Goal: Transaction & Acquisition: Purchase product/service

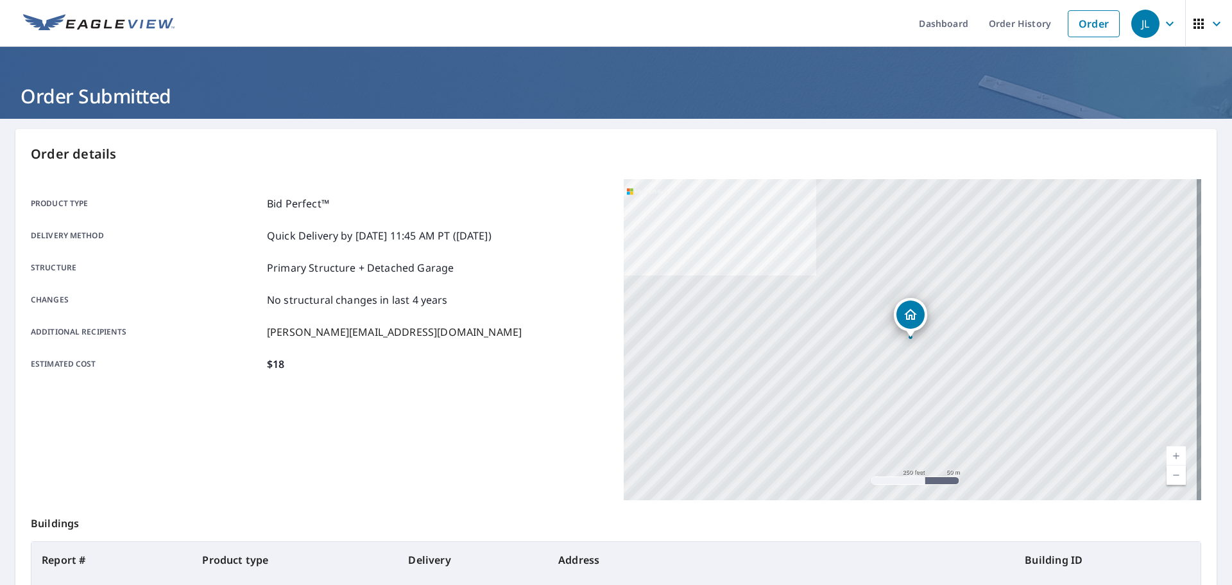
scroll to position [15, 0]
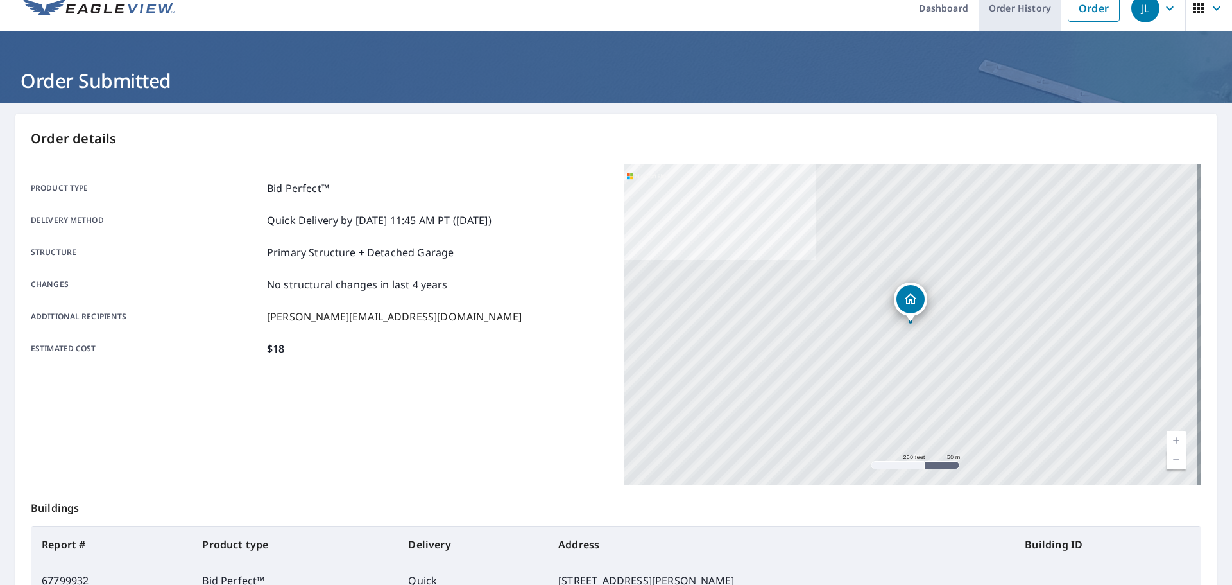
drag, startPoint x: 1077, startPoint y: 14, endPoint x: 1046, endPoint y: 16, distance: 30.9
click at [1077, 14] on link "Order" at bounding box center [1094, 8] width 52 height 27
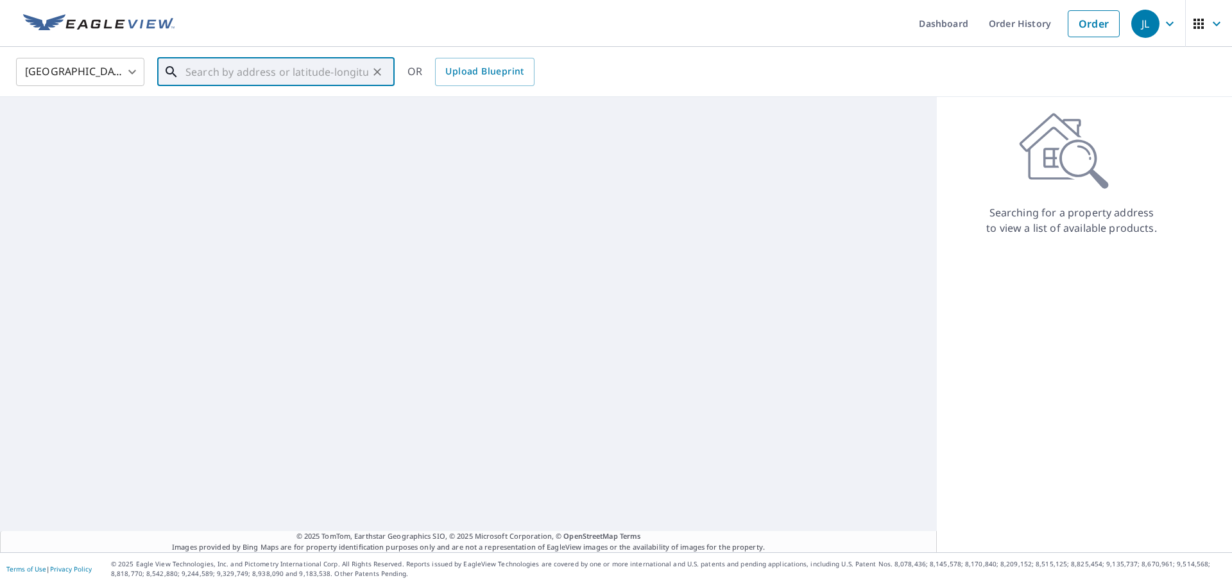
click at [302, 74] on input "text" at bounding box center [276, 72] width 183 height 36
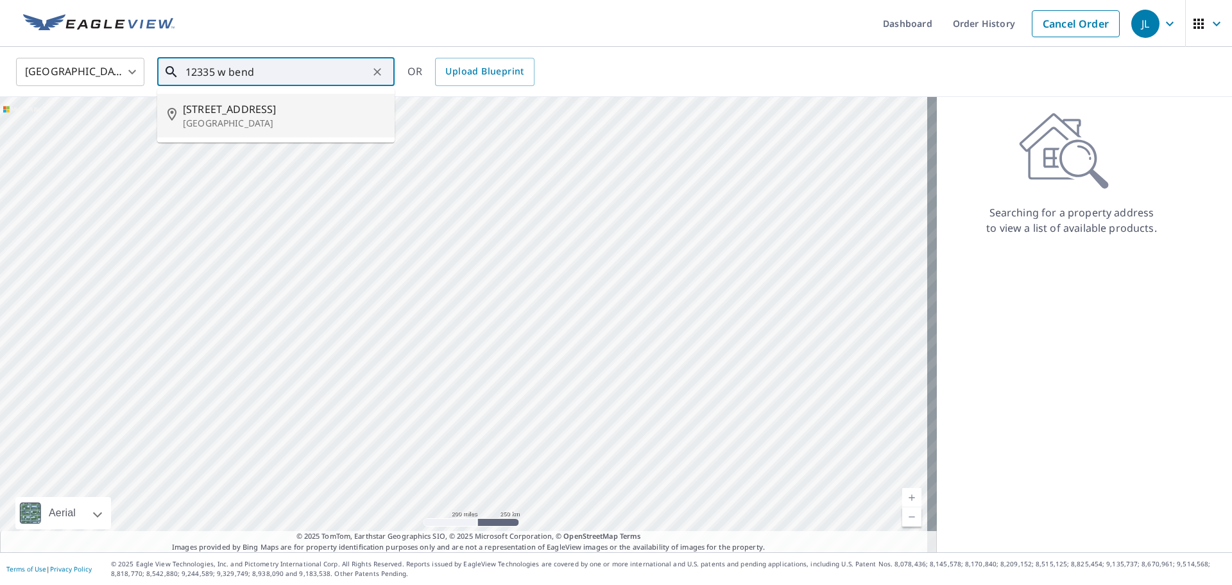
click at [271, 119] on p "[GEOGRAPHIC_DATA]" at bounding box center [284, 123] width 202 height 13
type input "[STREET_ADDRESS]"
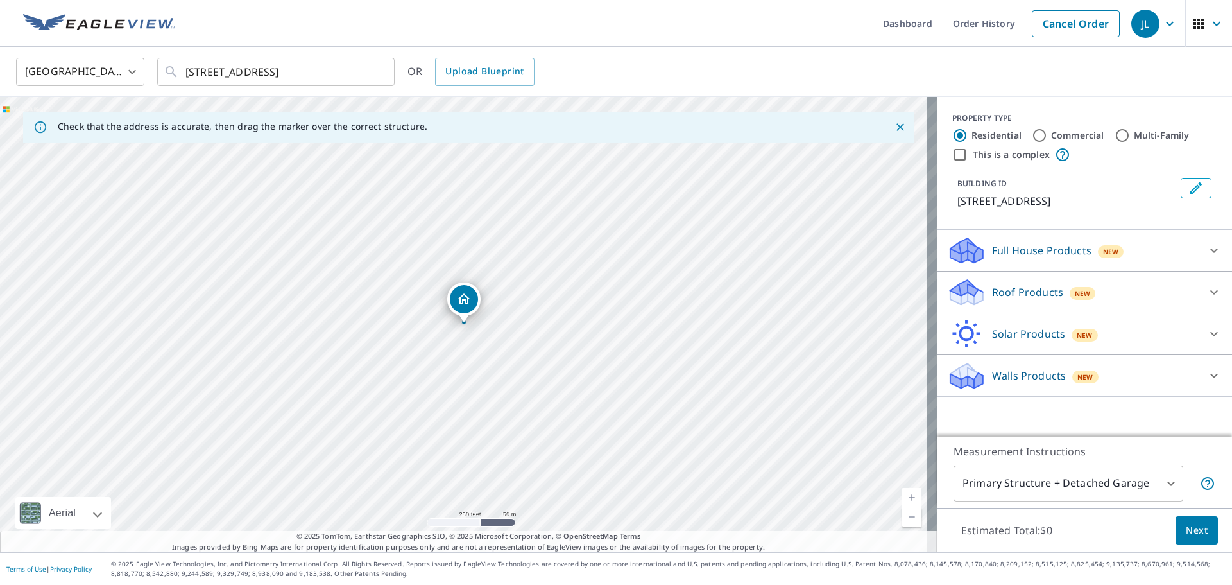
click at [1025, 245] on p "Full House Products" at bounding box center [1041, 250] width 99 height 15
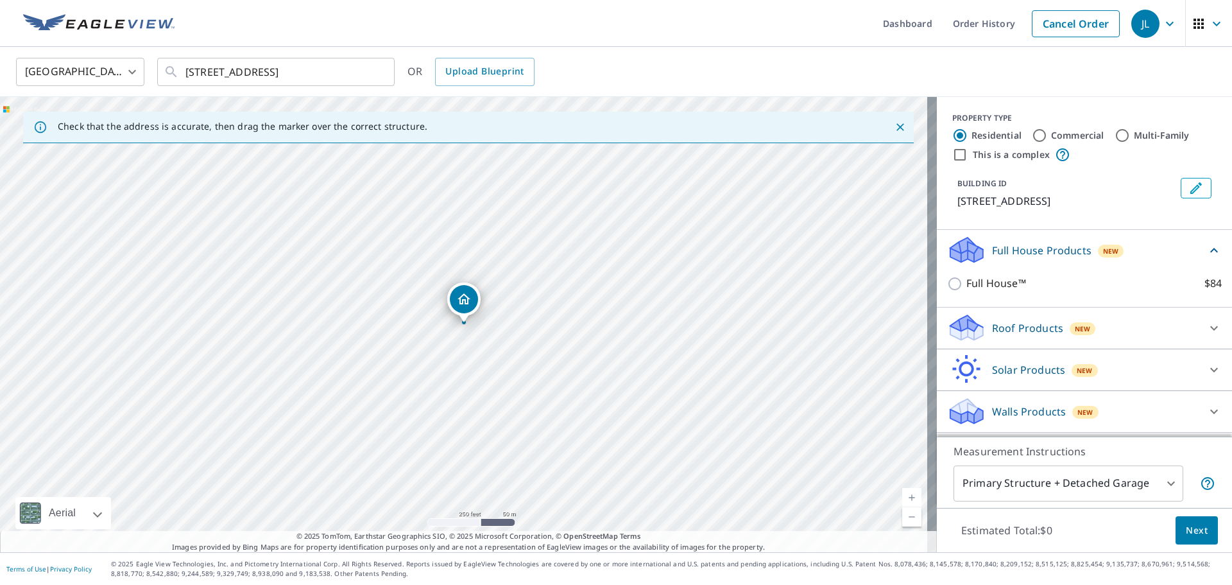
click at [992, 320] on p "Roof Products" at bounding box center [1027, 327] width 71 height 15
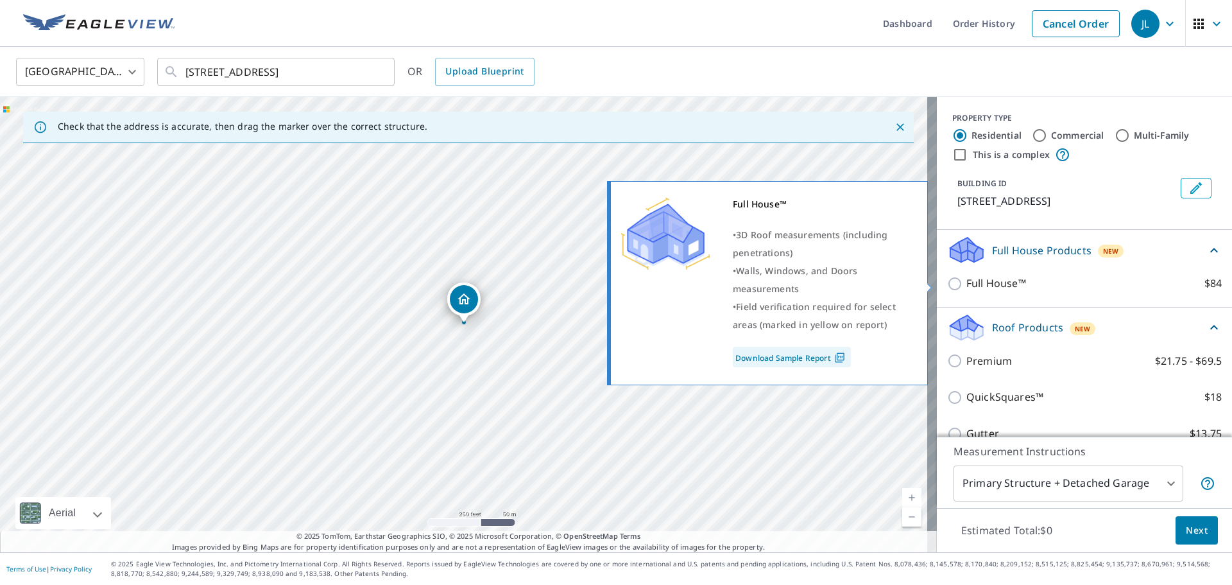
click at [947, 282] on input "Full House™ $84" at bounding box center [956, 283] width 19 height 15
checkbox input "true"
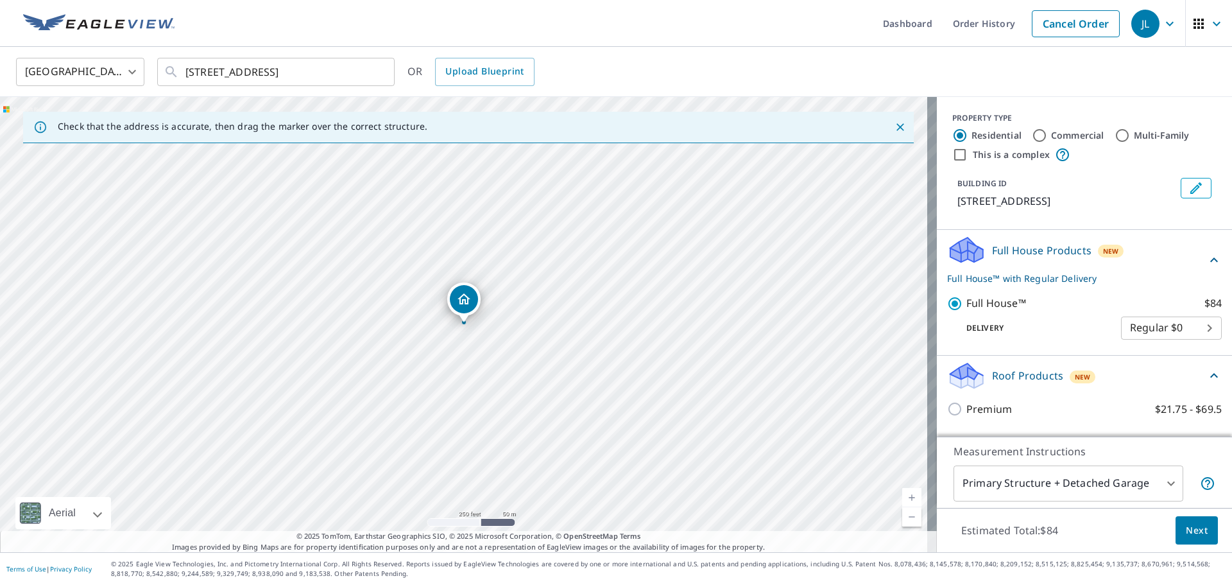
click at [1201, 529] on button "Next" at bounding box center [1197, 530] width 42 height 29
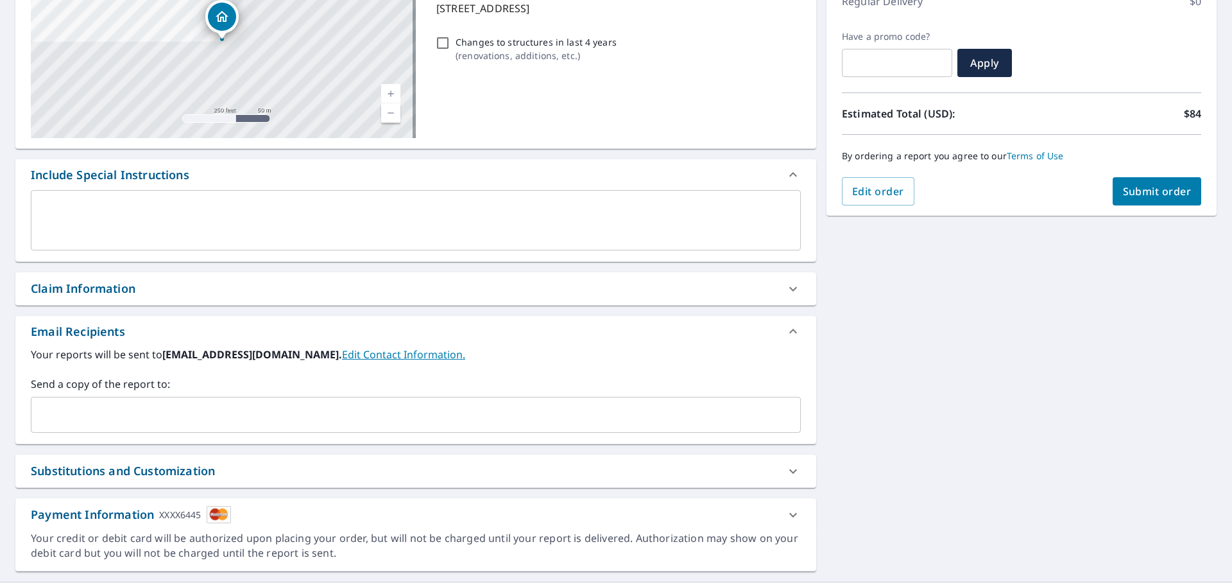
scroll to position [223, 0]
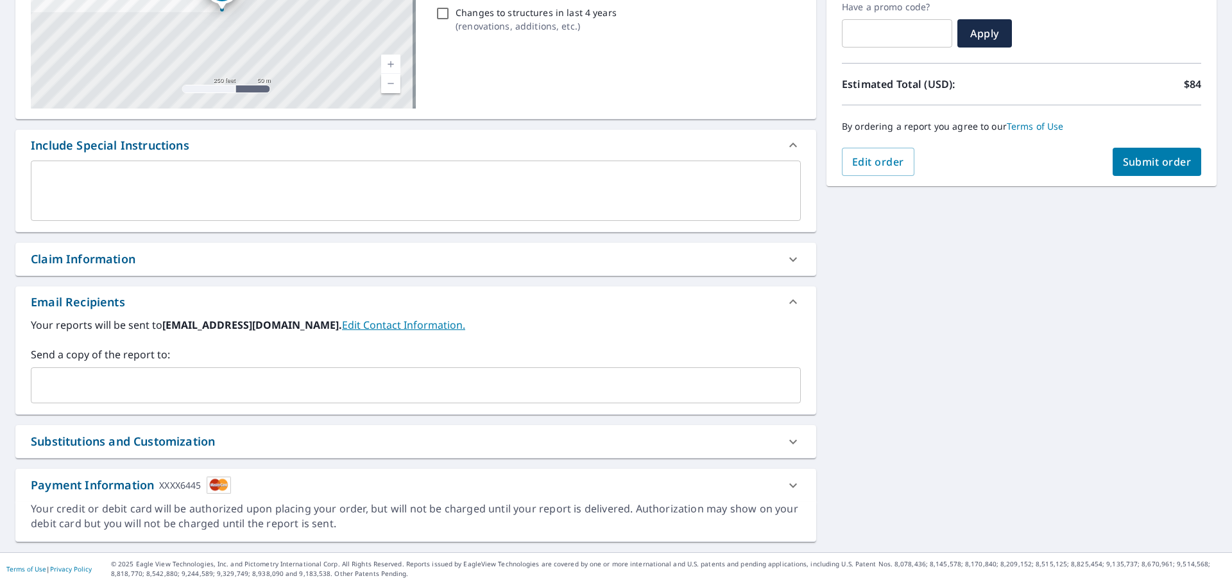
click at [70, 395] on input "text" at bounding box center [406, 385] width 739 height 24
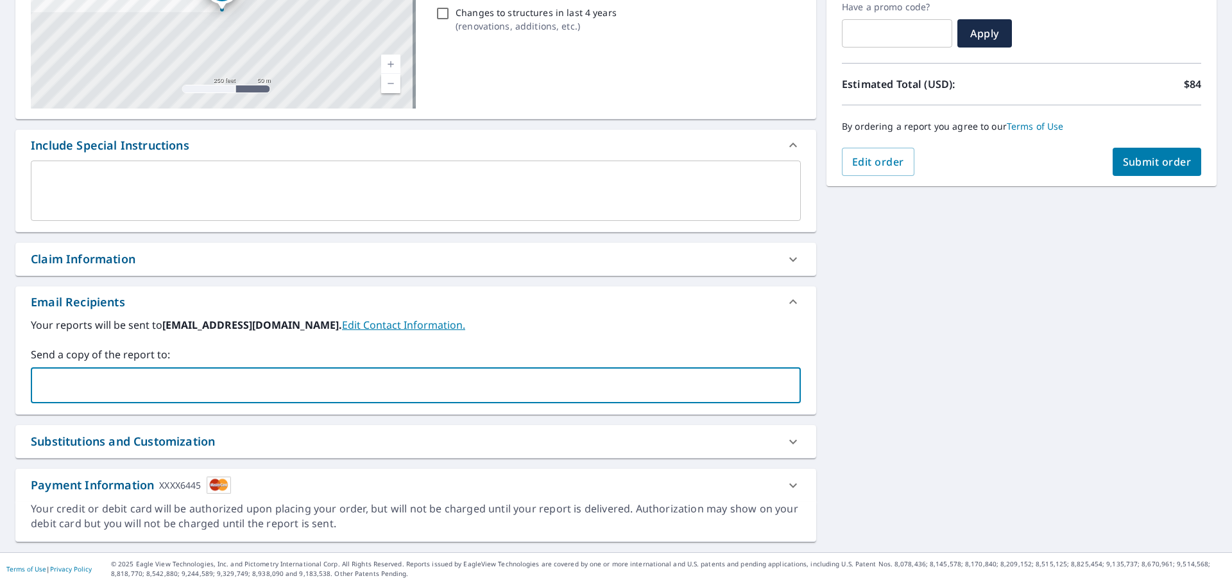
type input "[PERSON_NAME][EMAIL_ADDRESS][DOMAIN_NAME]"
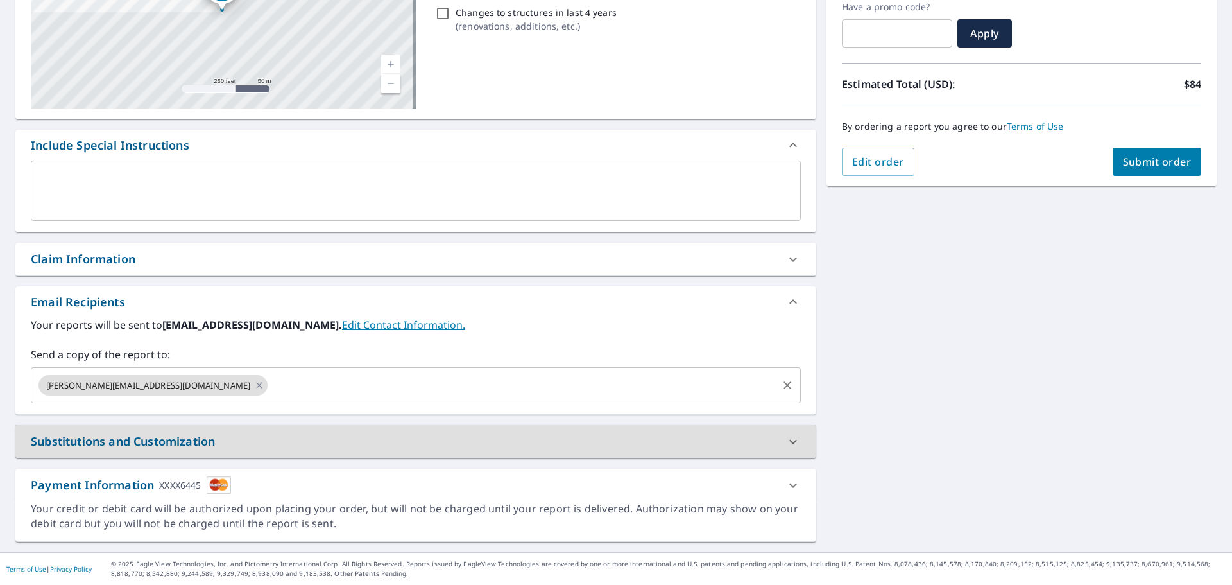
click at [270, 392] on input "text" at bounding box center [523, 385] width 506 height 24
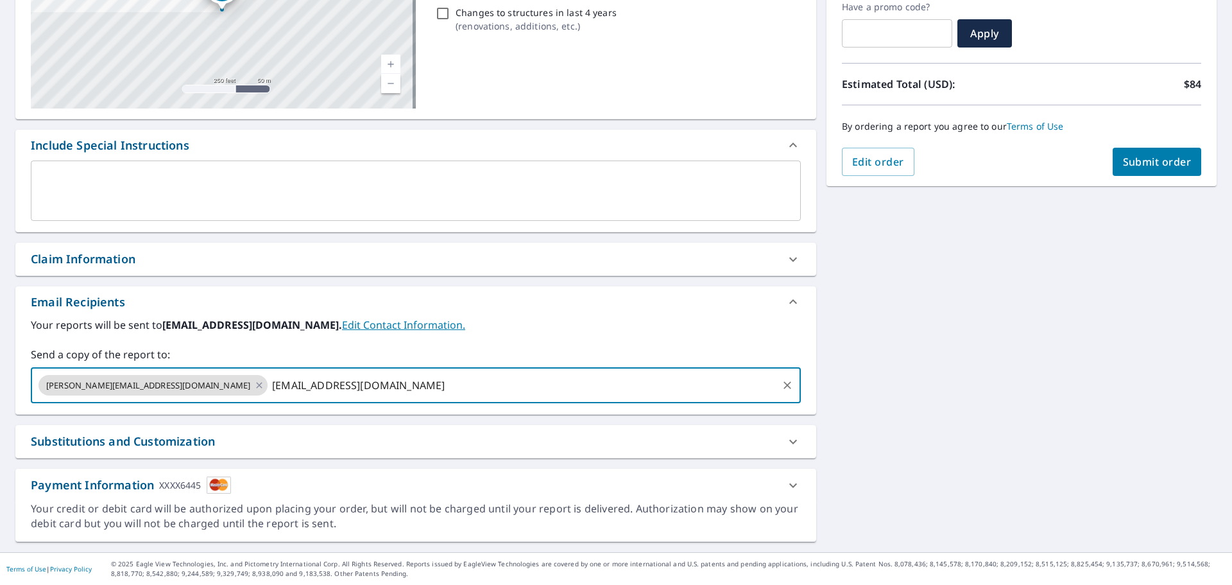
type input "[EMAIL_ADDRESS][DOMAIN_NAME]"
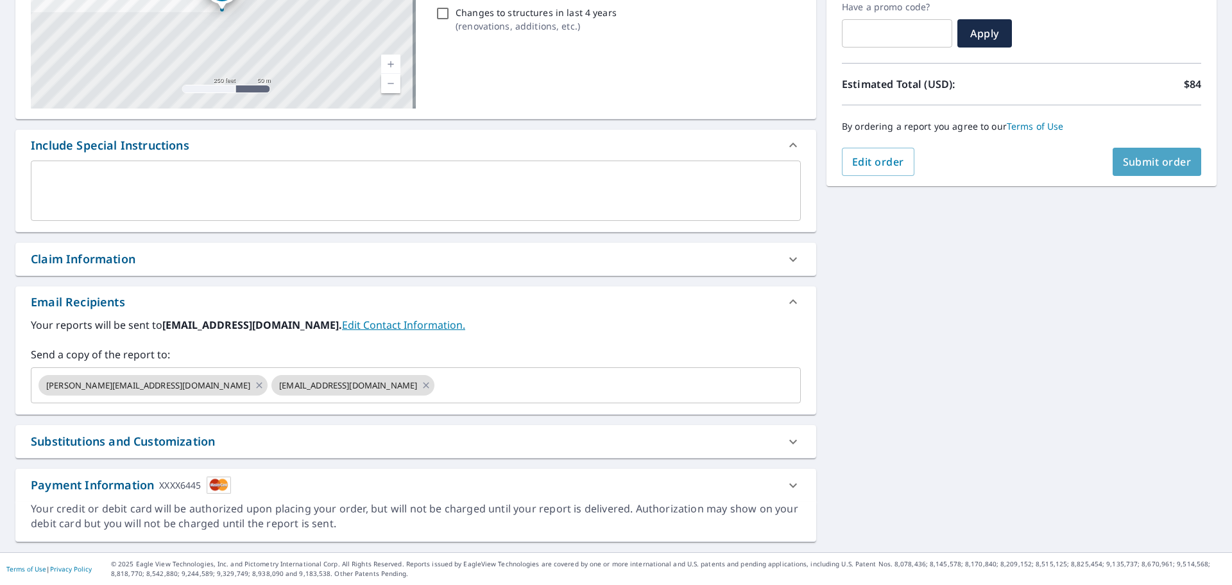
click at [1138, 159] on span "Submit order" at bounding box center [1157, 162] width 69 height 14
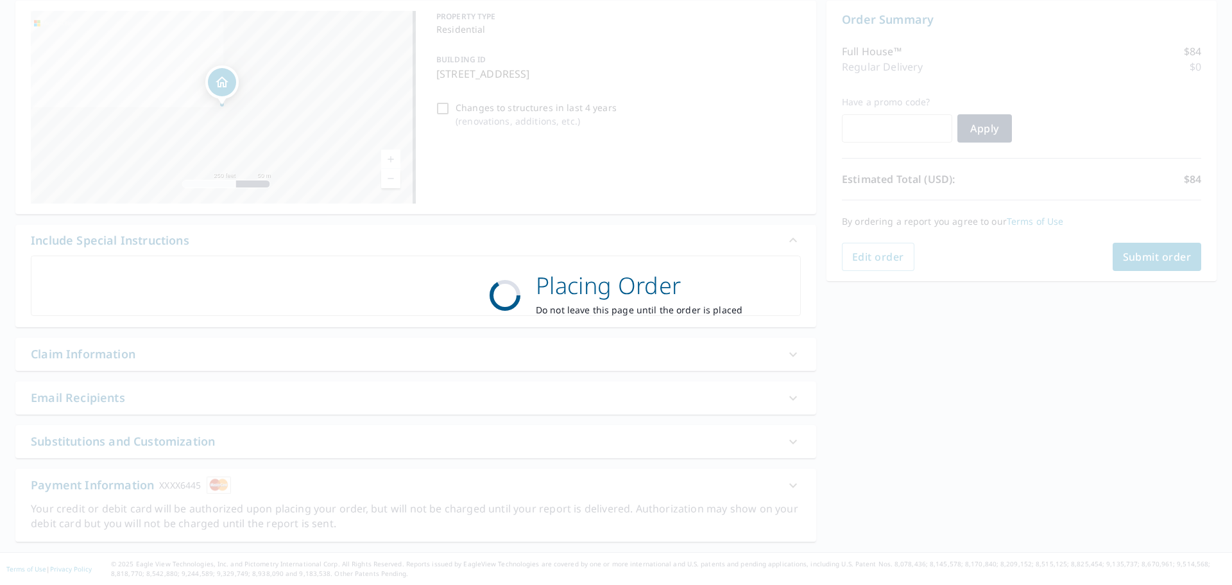
scroll to position [128, 0]
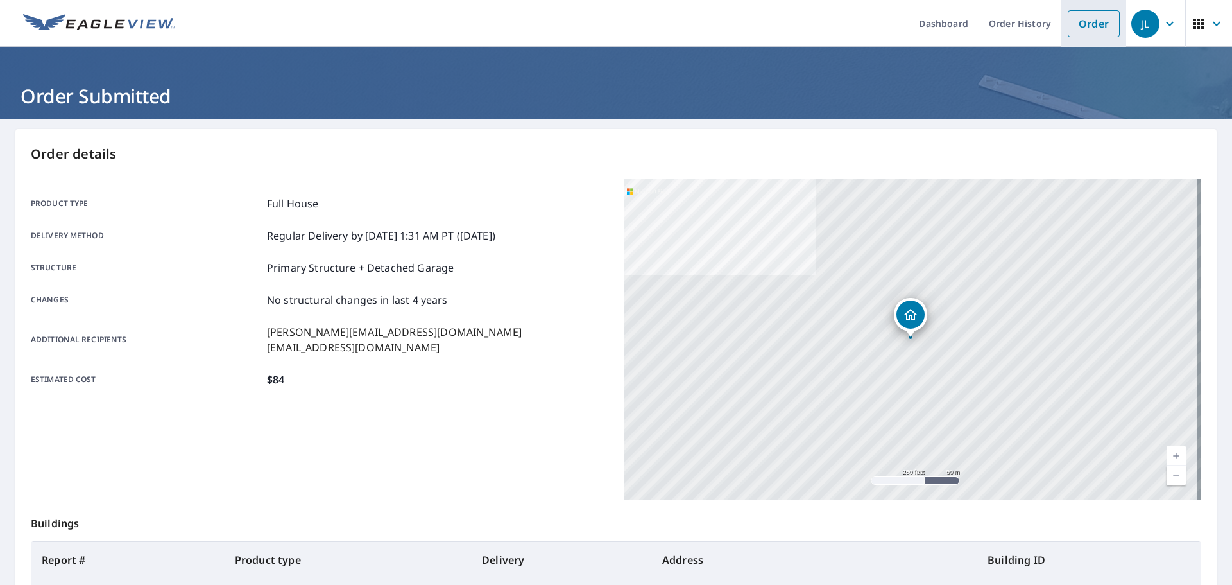
click at [1071, 20] on link "Order" at bounding box center [1094, 23] width 52 height 27
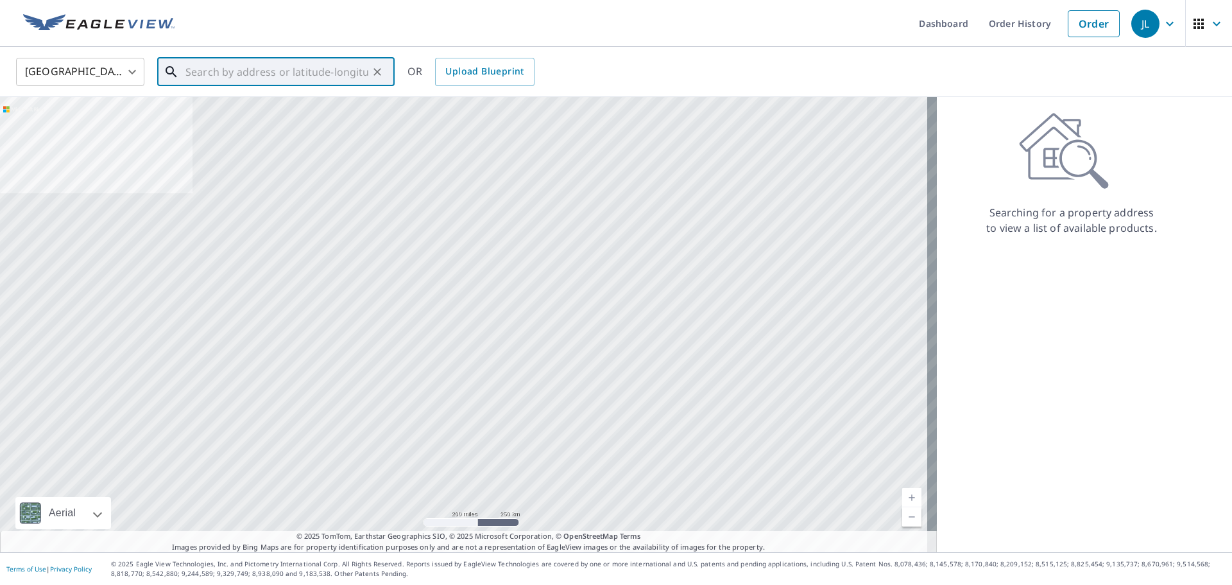
click at [209, 80] on input "text" at bounding box center [276, 72] width 183 height 36
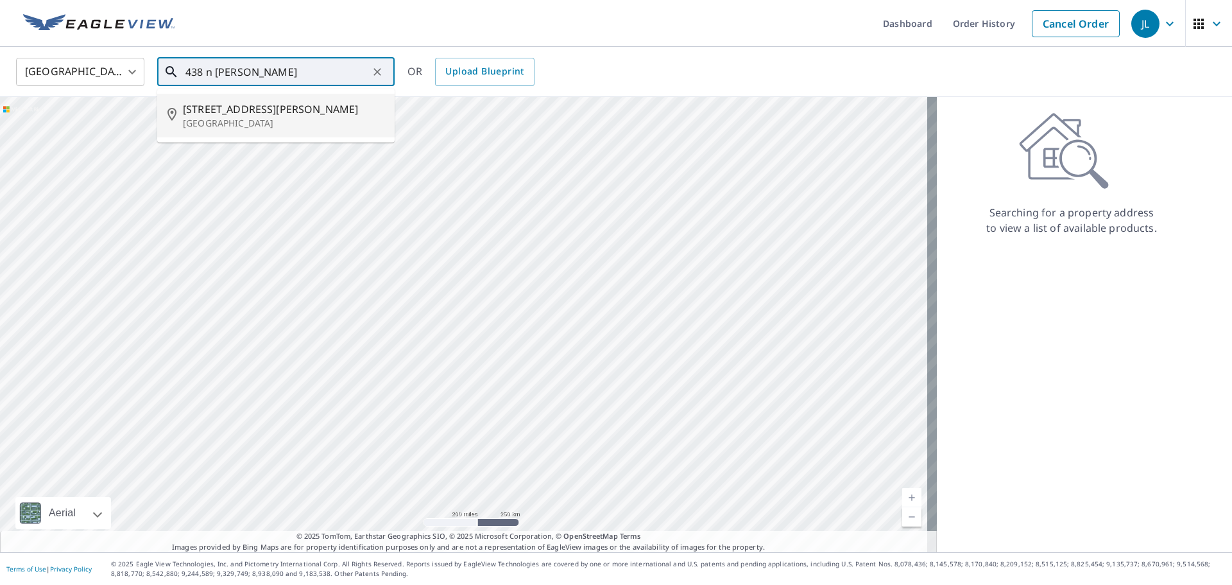
click at [314, 130] on li "[STREET_ADDRESS][PERSON_NAME]" at bounding box center [275, 116] width 237 height 44
type input "[STREET_ADDRESS][PERSON_NAME]"
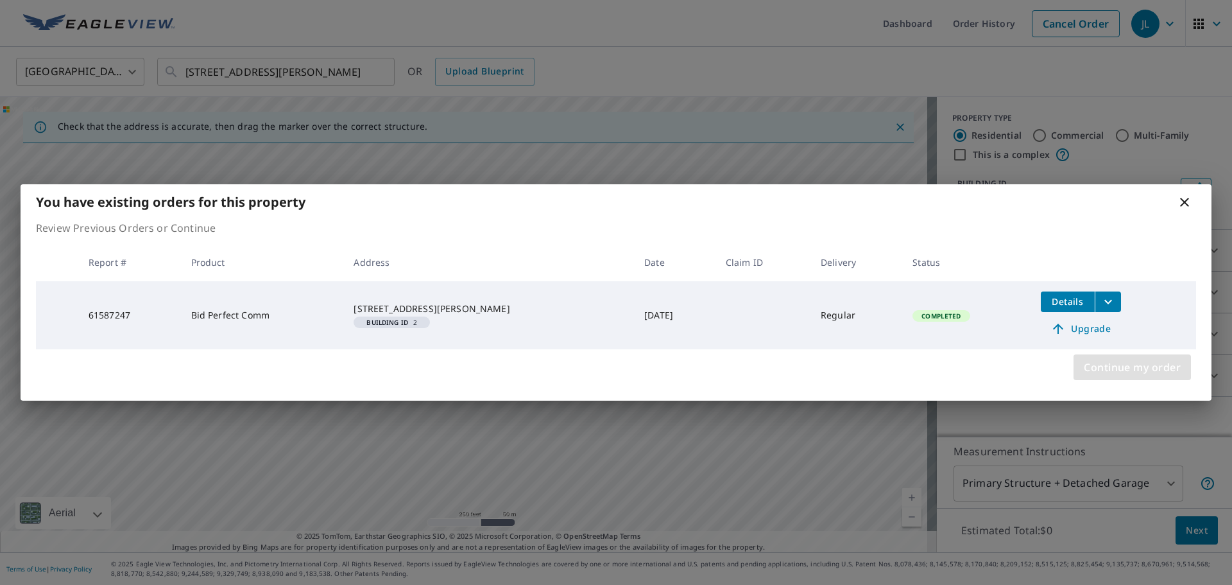
click at [1088, 368] on span "Continue my order" at bounding box center [1132, 367] width 97 height 18
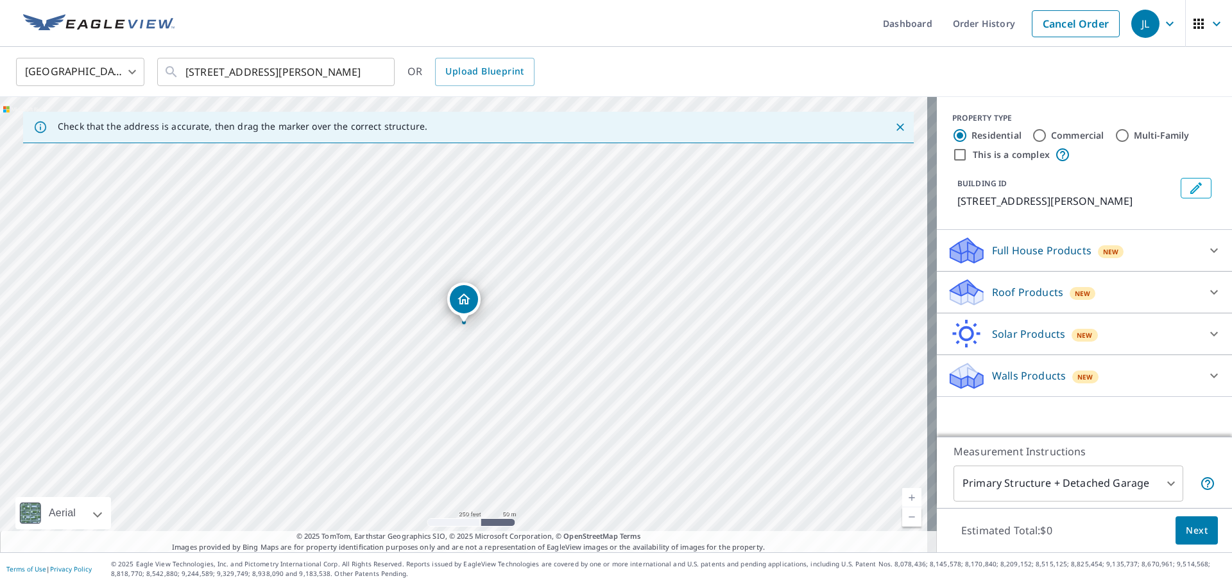
click at [999, 300] on p "Roof Products" at bounding box center [1027, 291] width 71 height 15
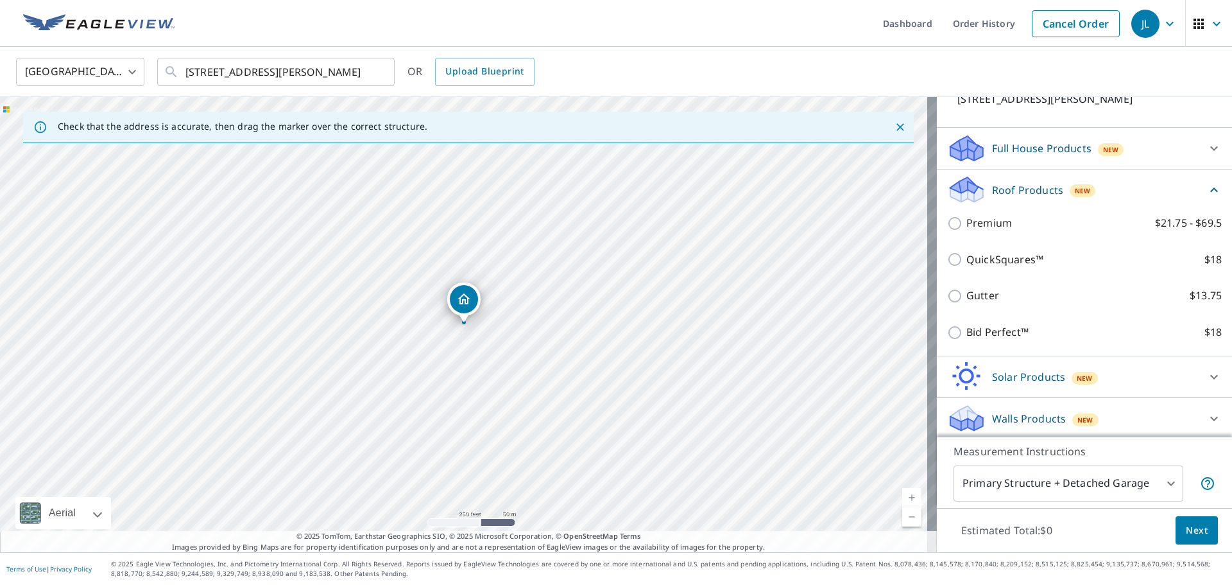
scroll to position [121, 0]
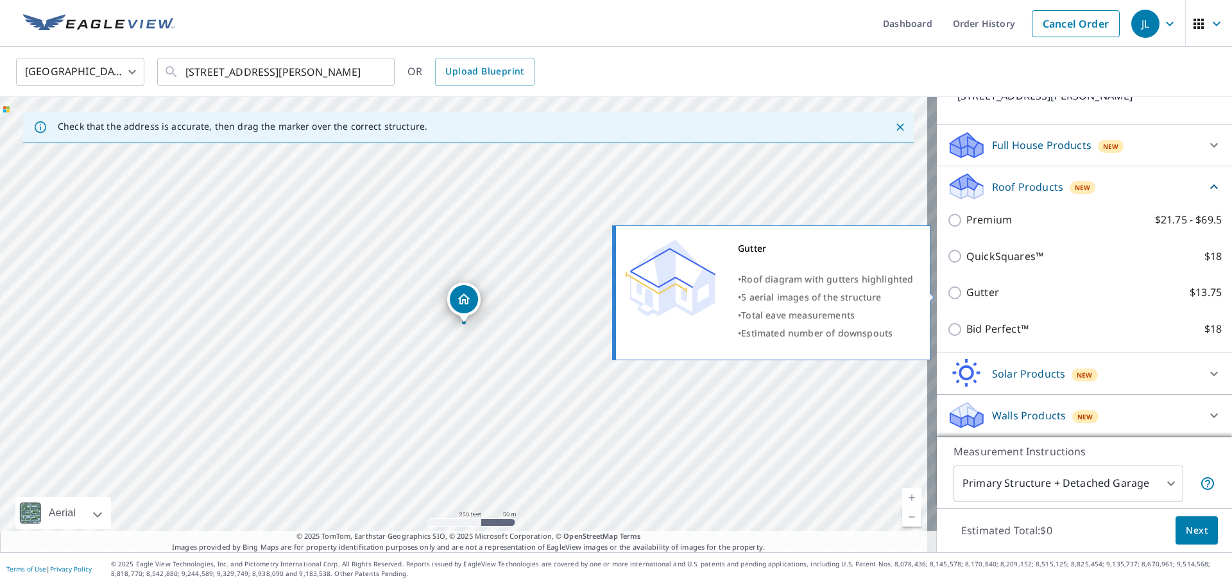
click at [947, 293] on input "Gutter $13.75" at bounding box center [956, 292] width 19 height 15
checkbox input "true"
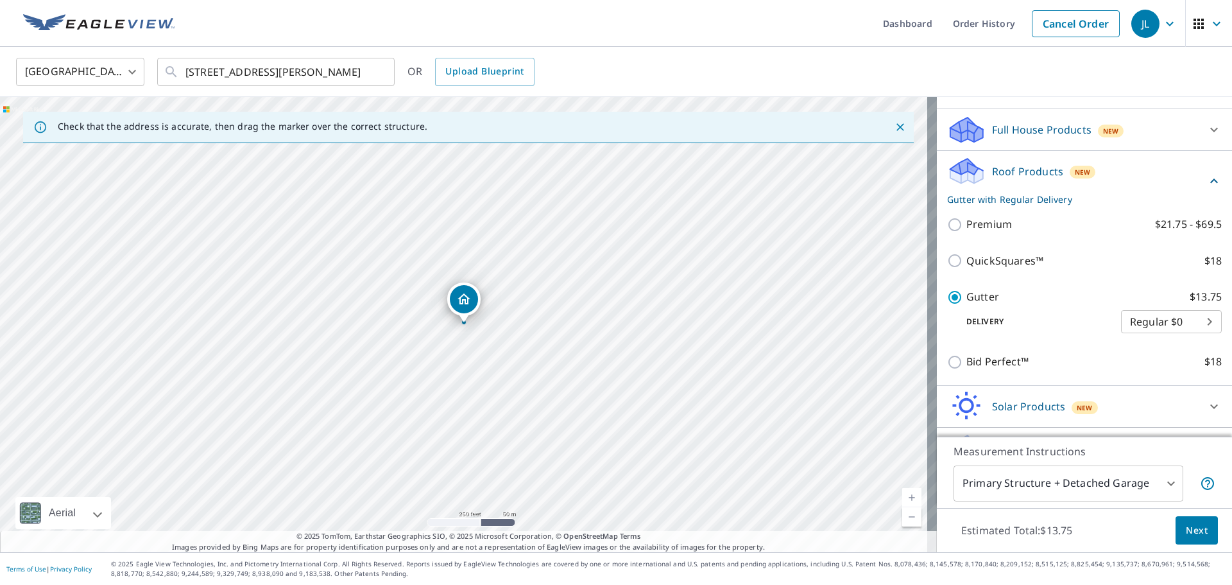
click at [1187, 528] on span "Next" at bounding box center [1197, 530] width 22 height 16
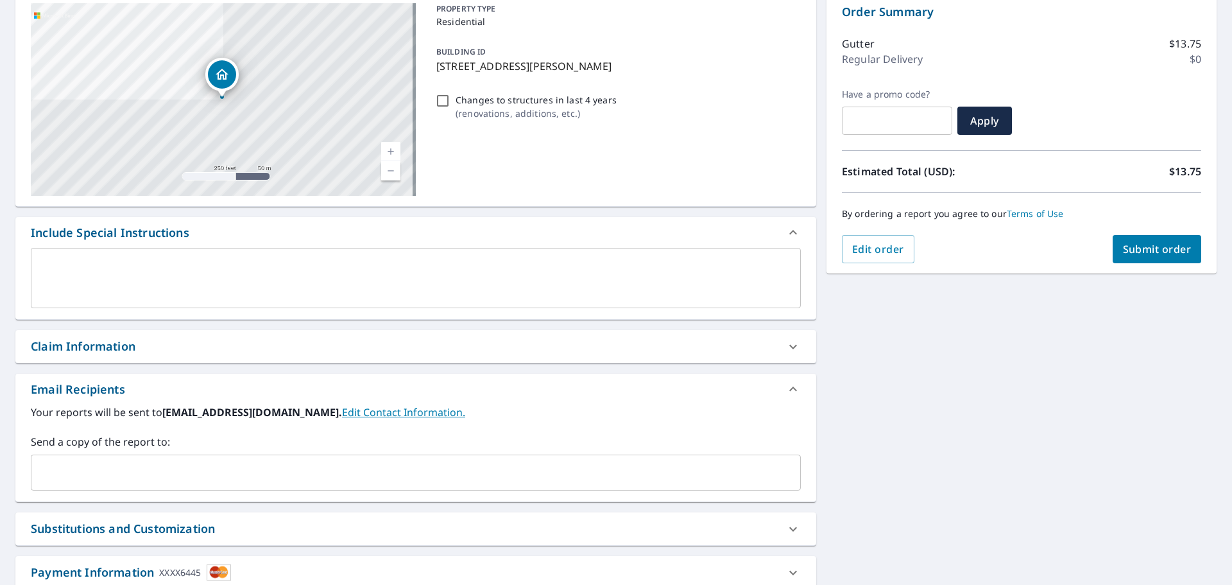
scroll to position [193, 0]
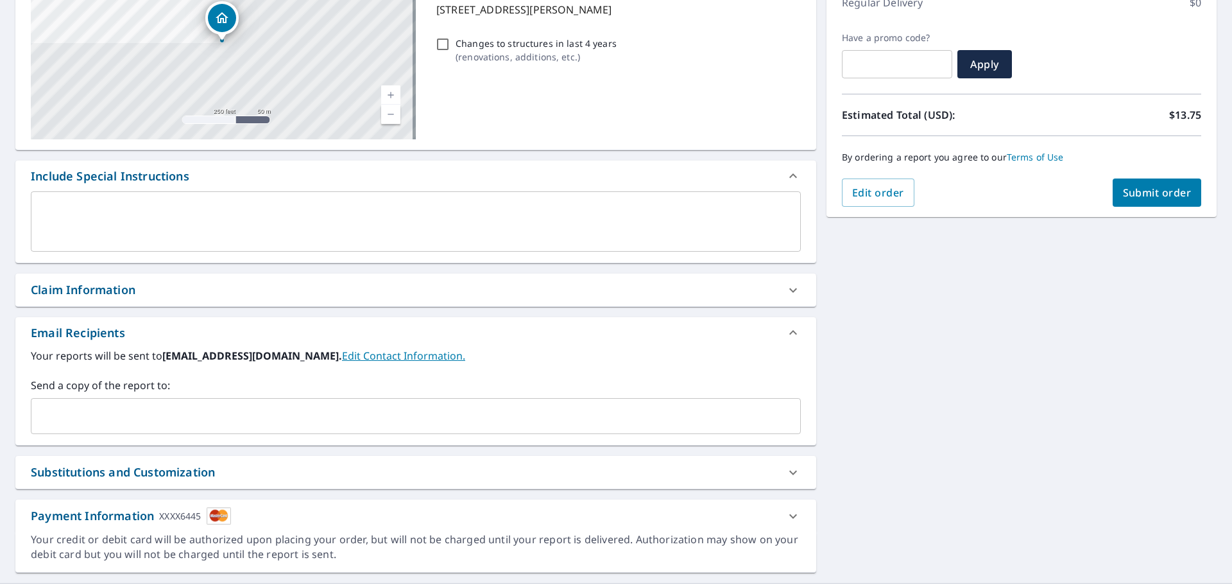
click at [71, 421] on input "text" at bounding box center [406, 416] width 739 height 24
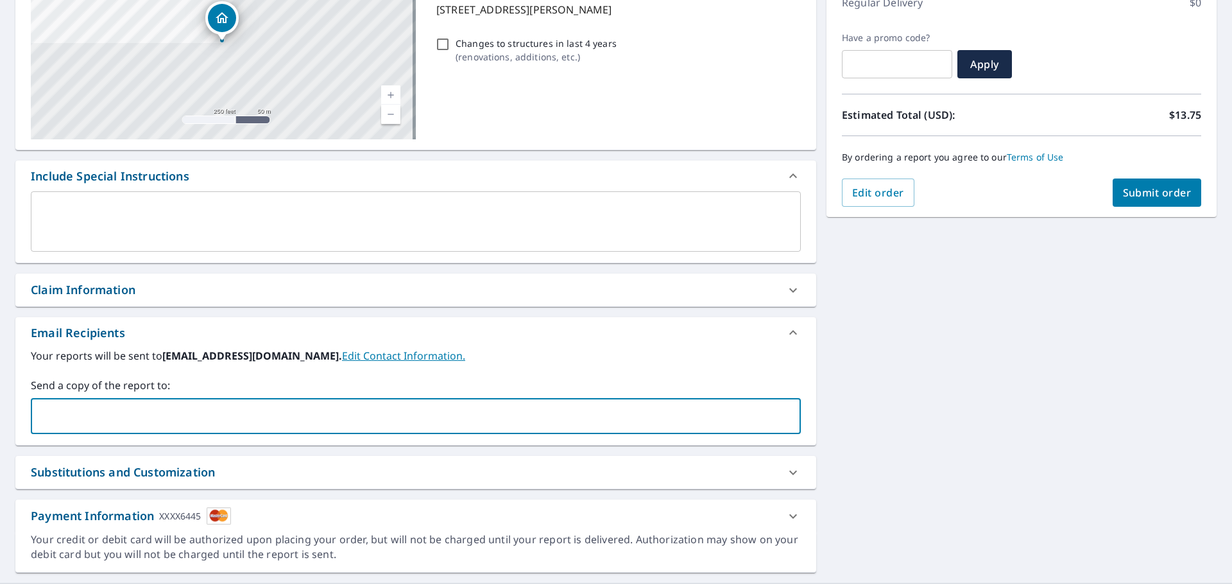
type input "[PERSON_NAME][EMAIL_ADDRESS][DOMAIN_NAME]"
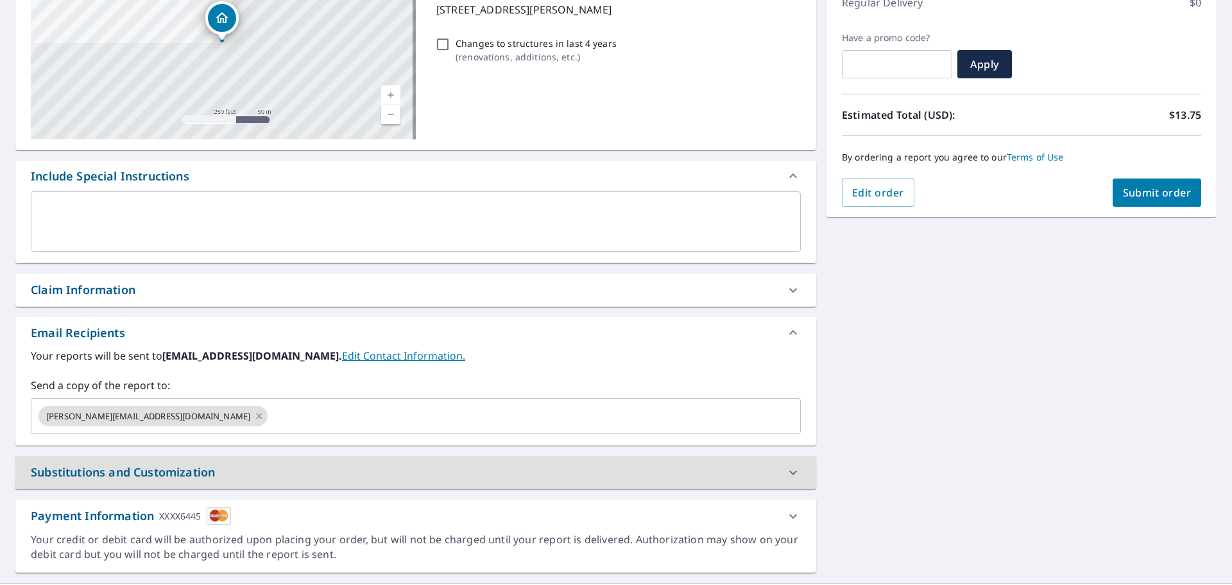
click at [1113, 203] on button "Submit order" at bounding box center [1157, 192] width 89 height 28
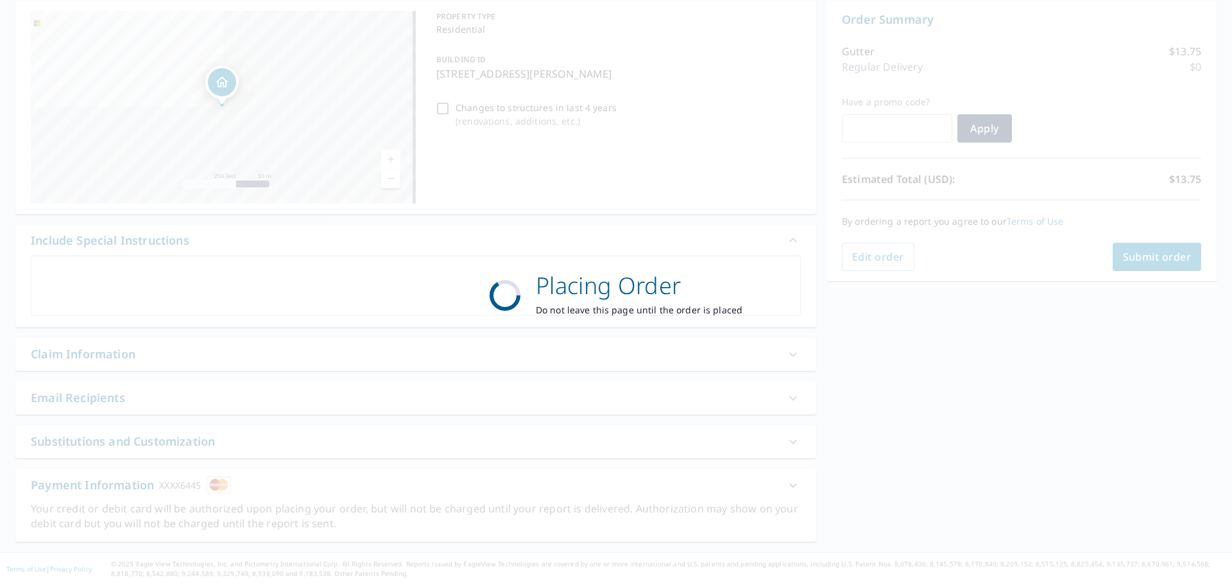
scroll to position [128, 0]
